Goal: Task Accomplishment & Management: Manage account settings

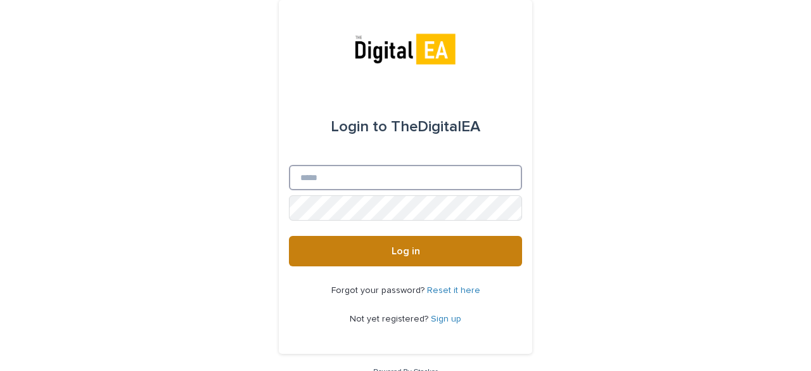
type input "**********"
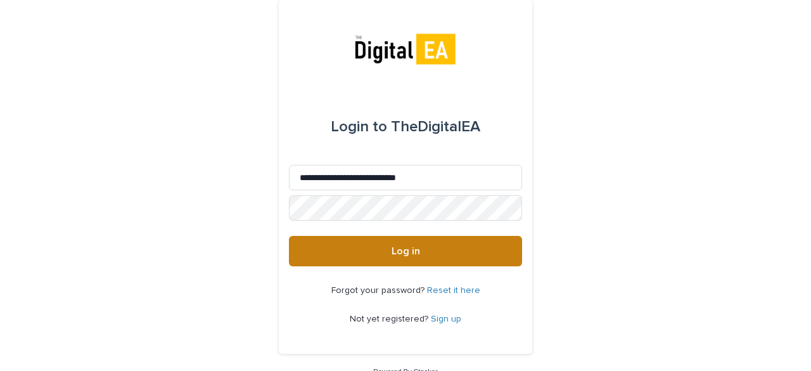
click at [409, 252] on span "Log in" at bounding box center [406, 251] width 29 height 10
